Goal: Task Accomplishment & Management: Complete application form

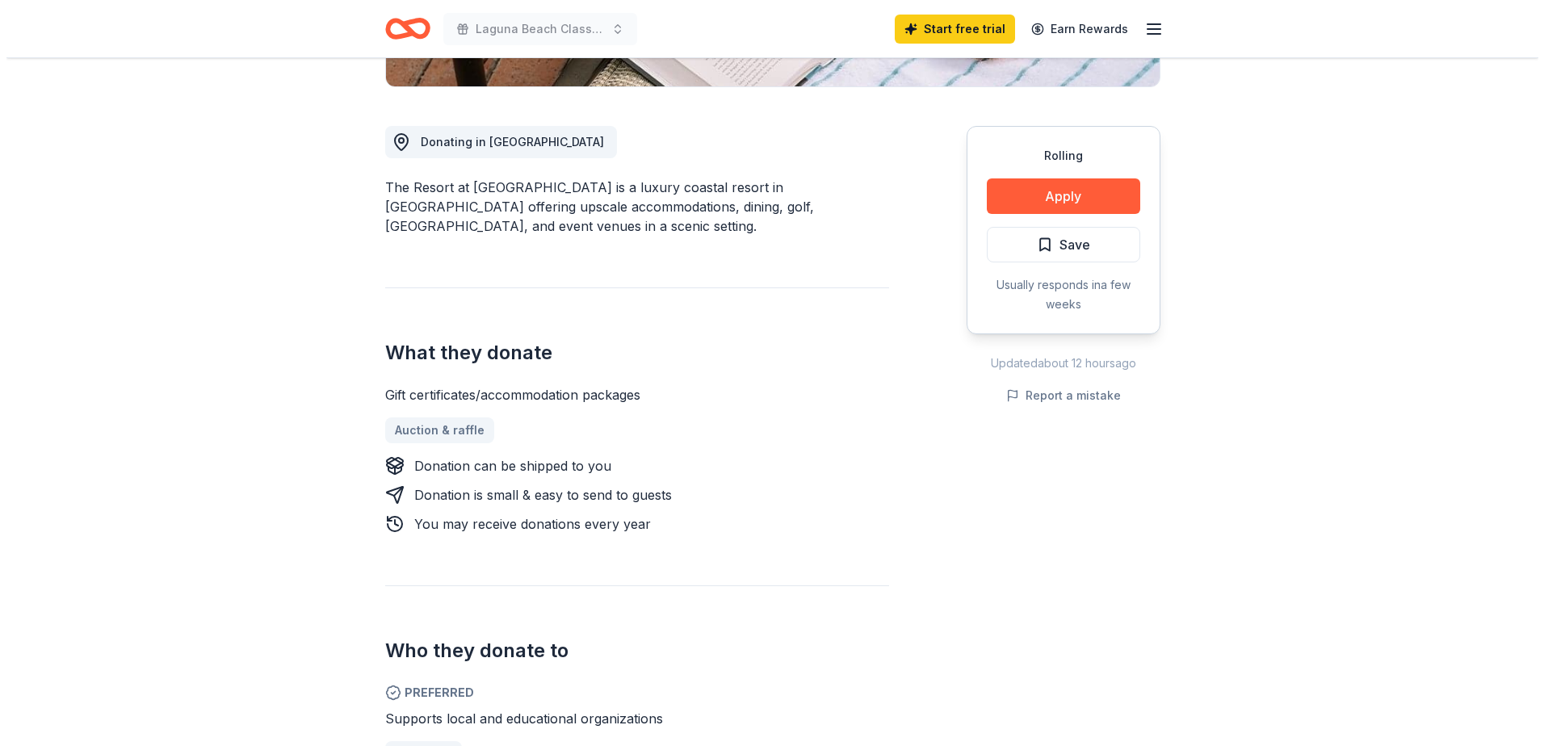
scroll to position [404, 0]
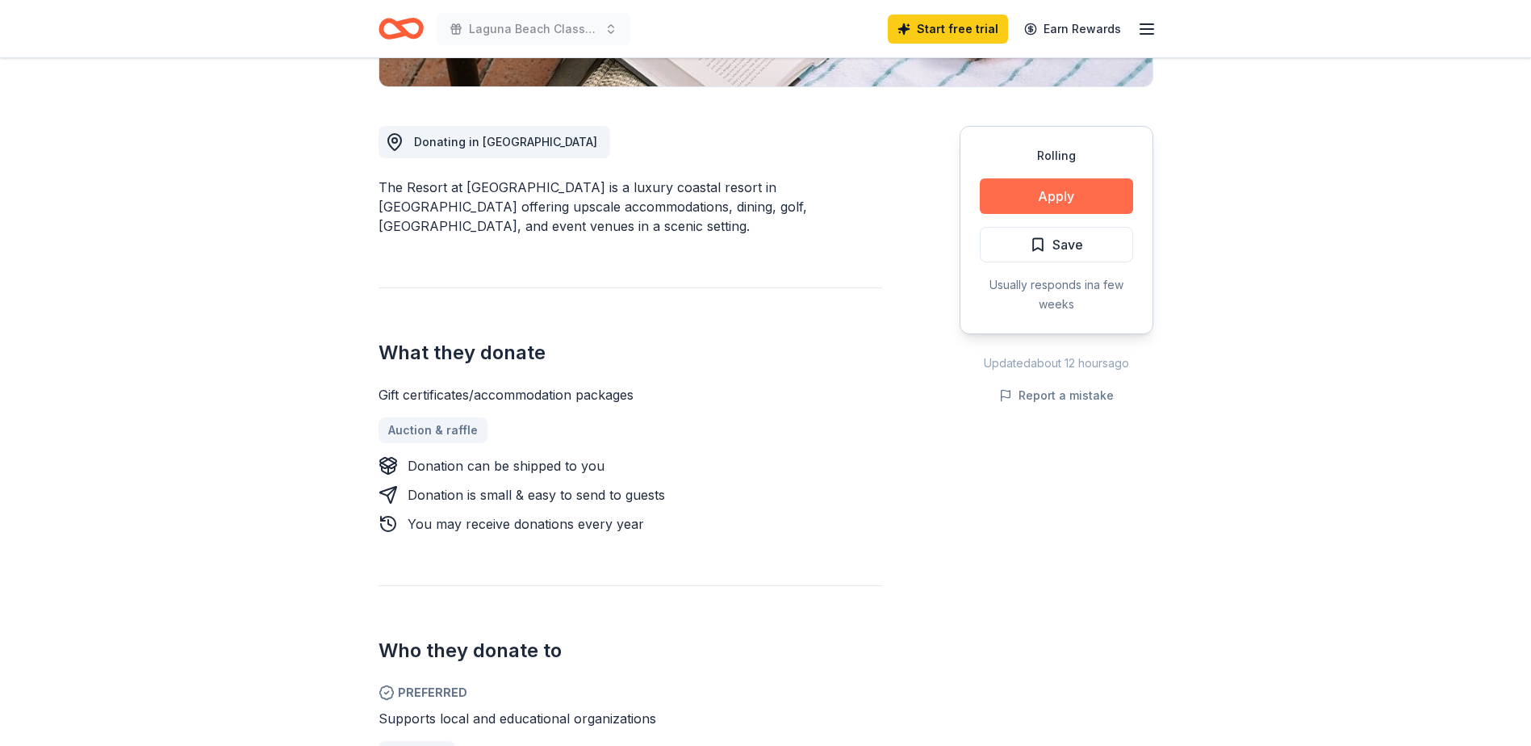
click at [1050, 197] on button "Apply" at bounding box center [1056, 196] width 153 height 36
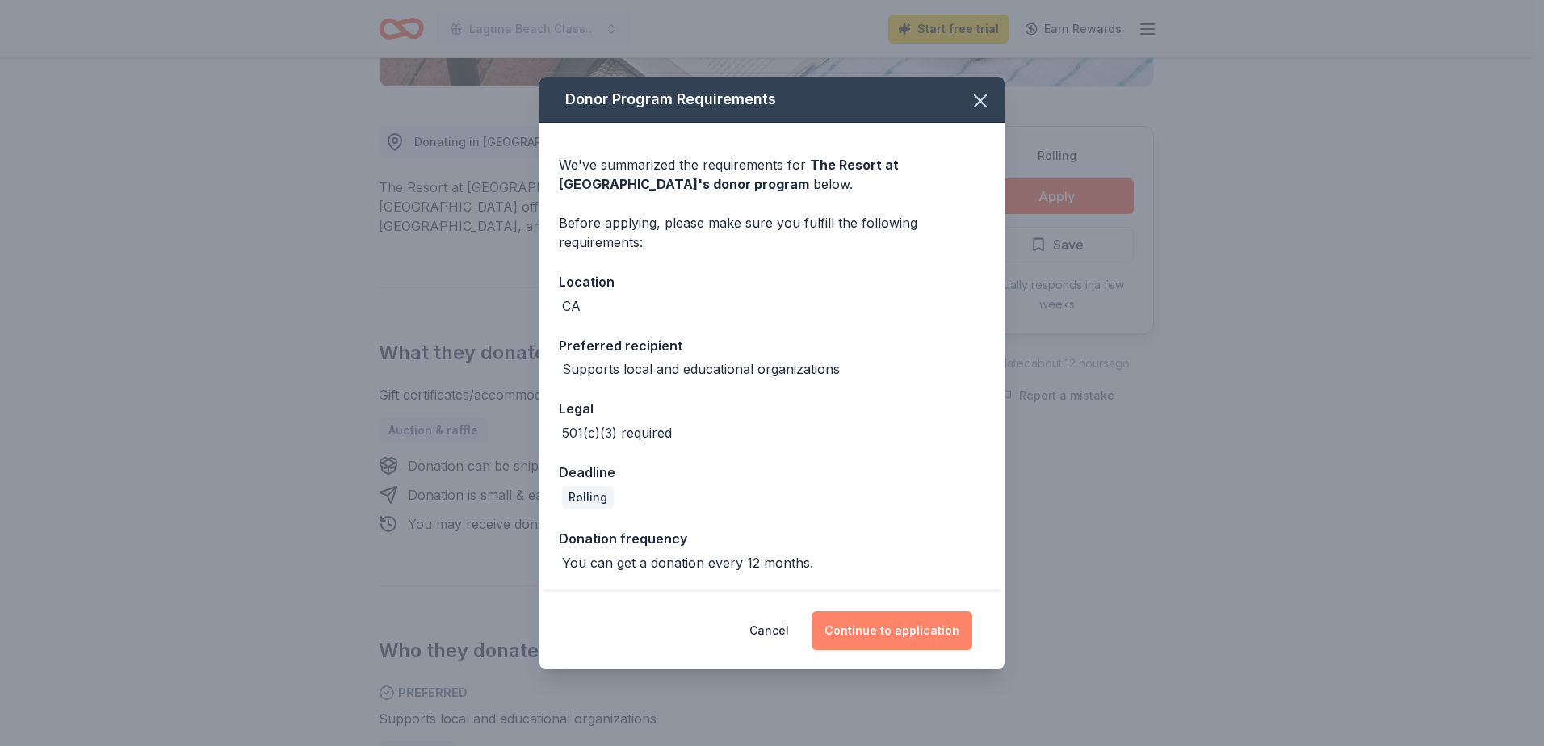
click at [869, 633] on button "Continue to application" at bounding box center [891, 630] width 161 height 39
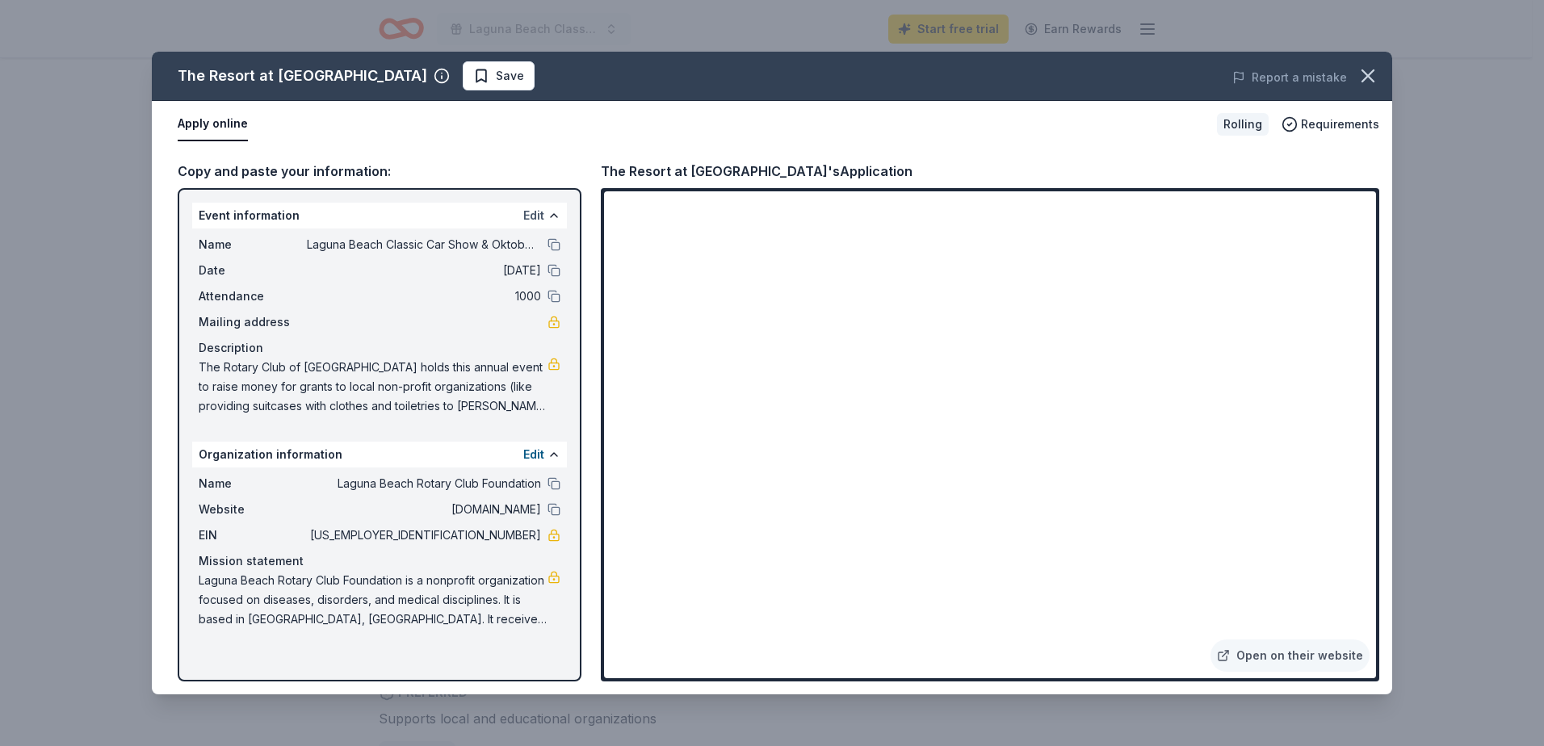
click at [538, 218] on button "Edit" at bounding box center [533, 215] width 21 height 19
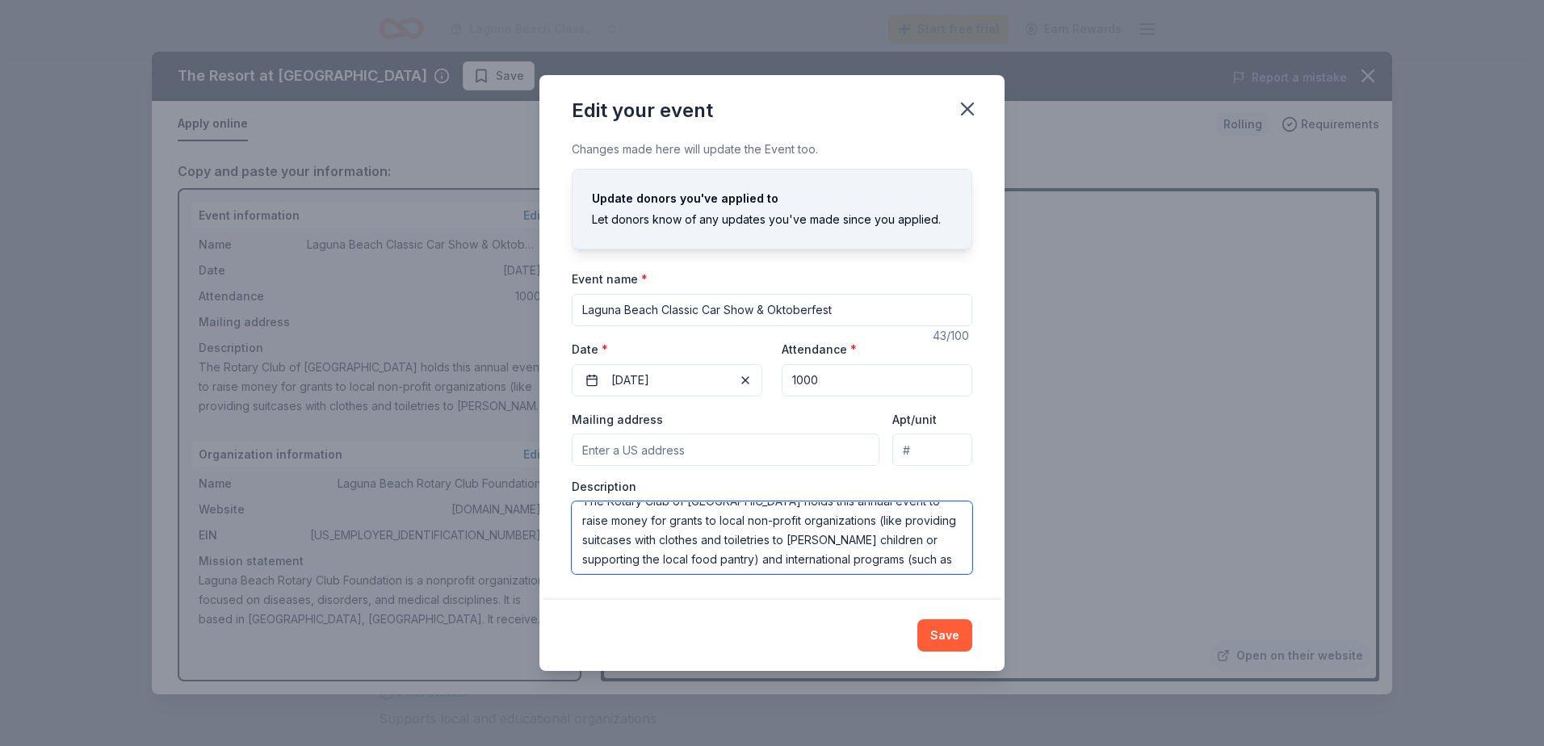
scroll to position [39, 0]
drag, startPoint x: 583, startPoint y: 521, endPoint x: 967, endPoint y: 568, distance: 387.0
click at [967, 568] on textarea "The Rotary Club of [GEOGRAPHIC_DATA] holds this annual event to raise money for…" at bounding box center [772, 537] width 400 height 73
click at [934, 639] on button "Save" at bounding box center [944, 635] width 55 height 32
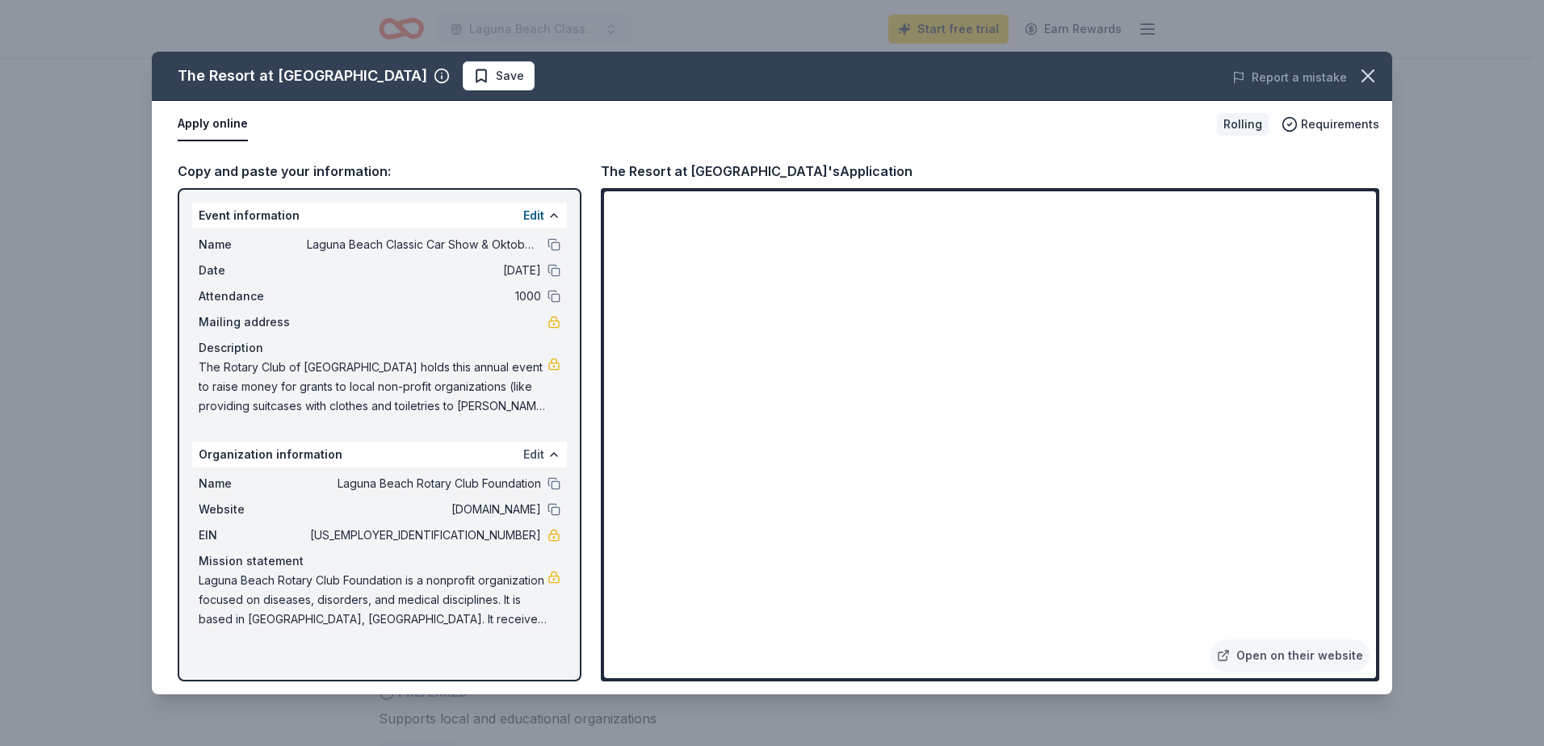
click at [540, 454] on button "Edit" at bounding box center [533, 454] width 21 height 19
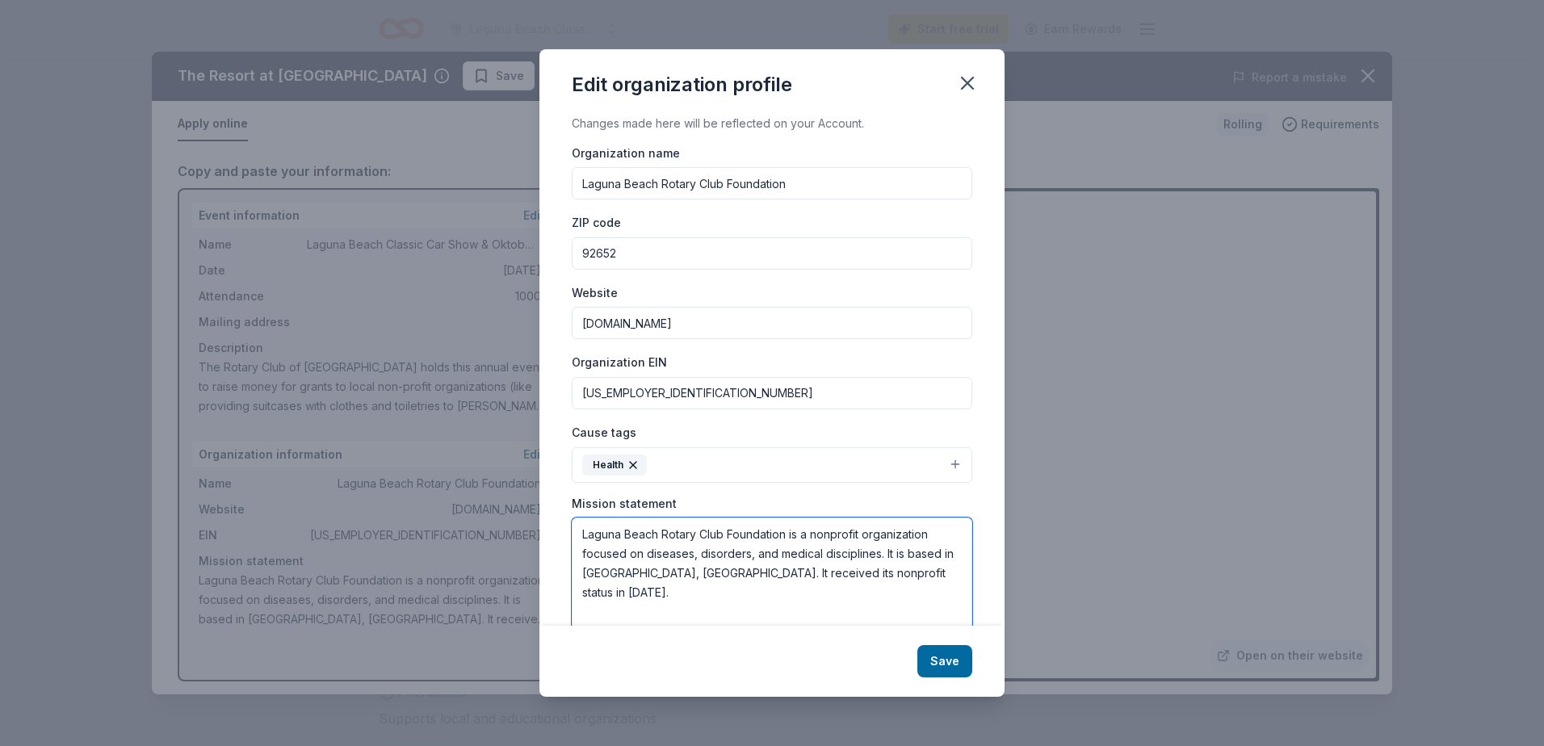
drag, startPoint x: 580, startPoint y: 536, endPoint x: 756, endPoint y: 571, distance: 180.2
click at [925, 577] on textarea "Laguna Beach Rotary Club Foundation is a nonprofit organization focused on dise…" at bounding box center [772, 572] width 400 height 111
click at [970, 81] on icon "button" at bounding box center [966, 82] width 11 height 11
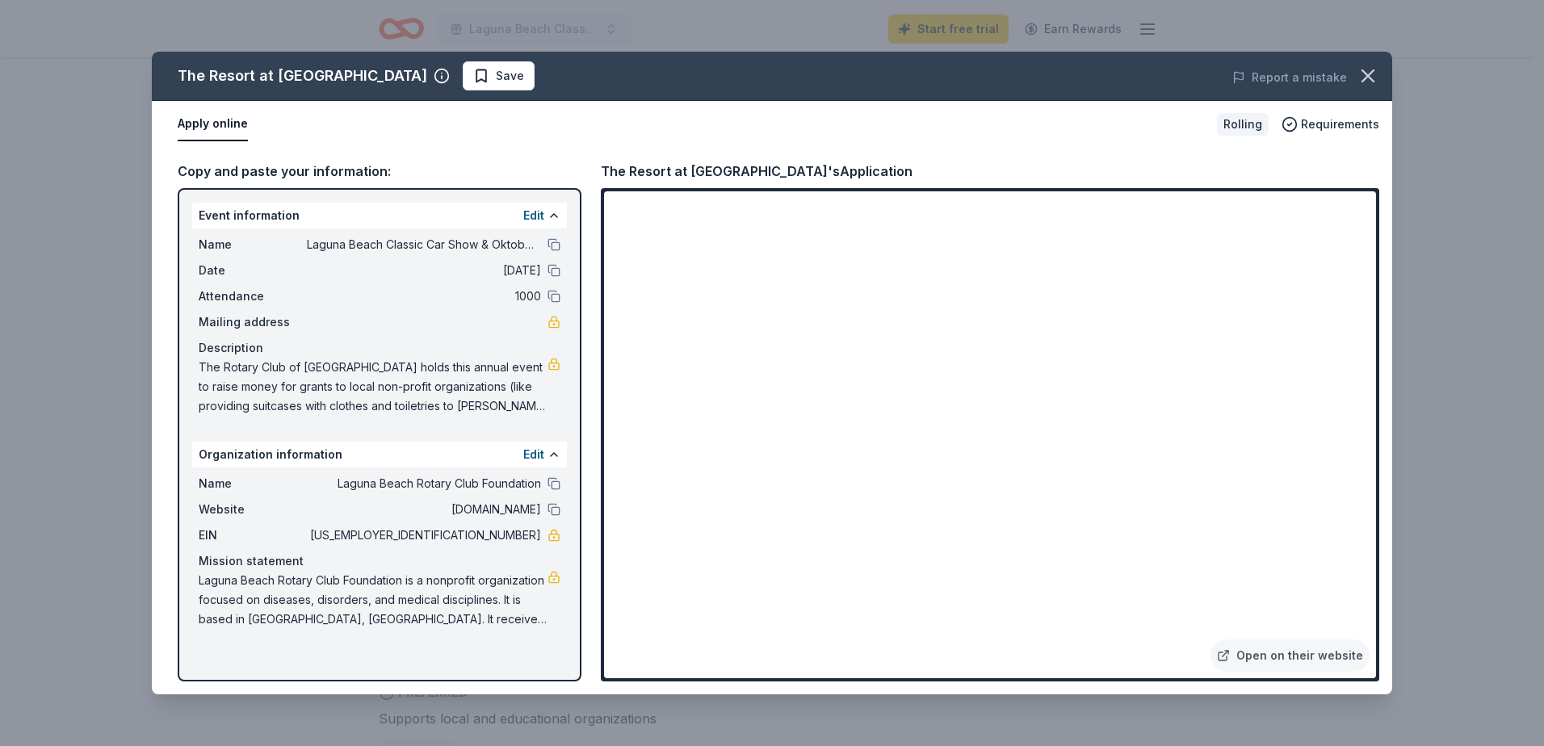
click at [513, 458] on div "Organization information Edit" at bounding box center [379, 455] width 375 height 26
click at [534, 216] on button "Edit" at bounding box center [533, 215] width 21 height 19
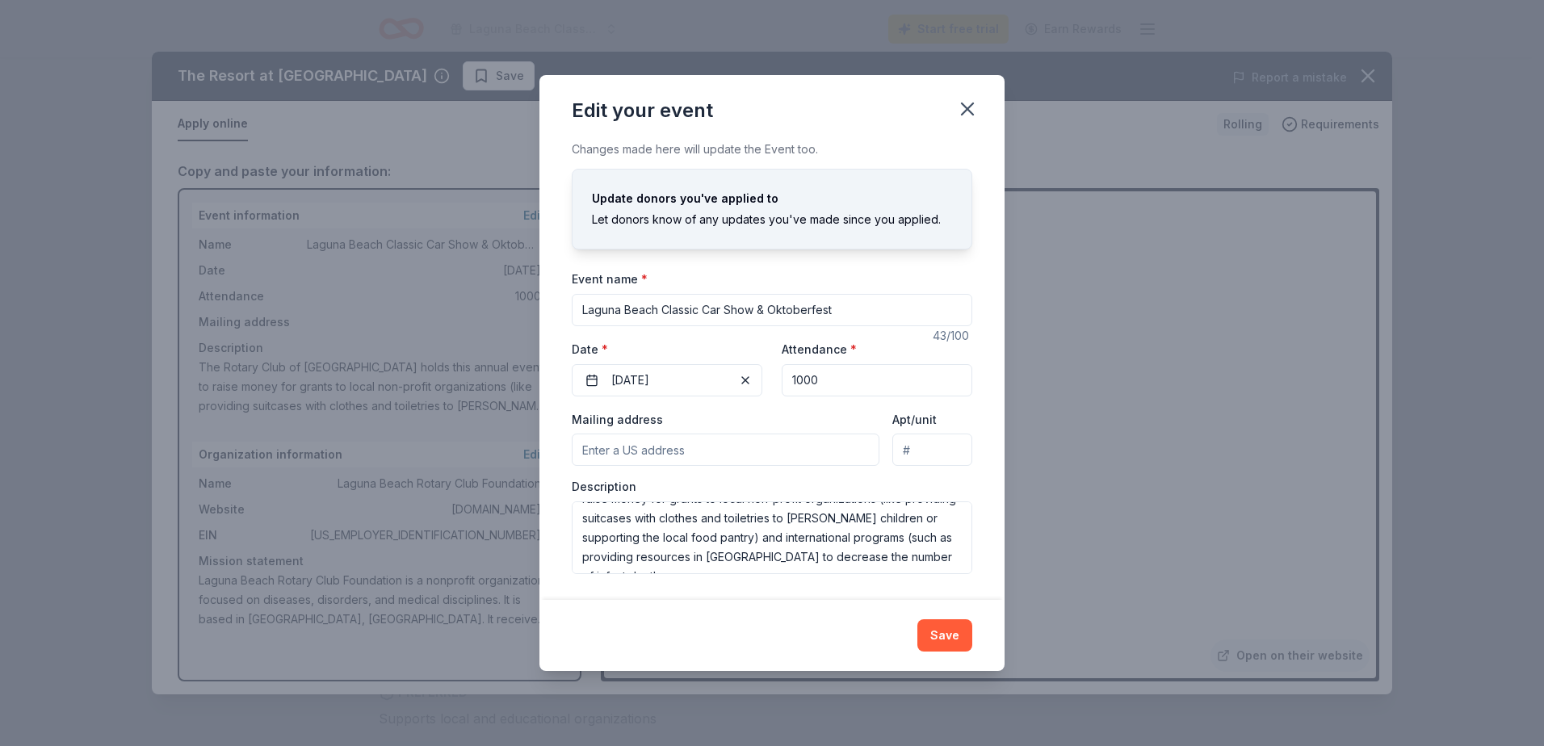
scroll to position [0, 0]
drag, startPoint x: 833, startPoint y: 309, endPoint x: 556, endPoint y: 308, distance: 276.9
click at [556, 308] on div "Changes made here will update the Event too. Update donors you've applied to Le…" at bounding box center [771, 369] width 465 height 459
click at [962, 111] on icon "button" at bounding box center [967, 109] width 23 height 23
